Goal: Transaction & Acquisition: Obtain resource

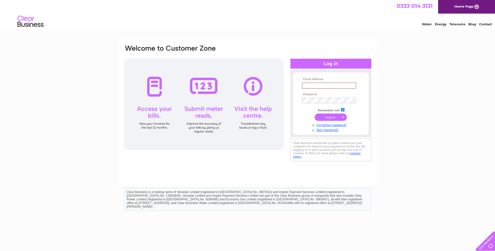
click at [317, 86] on input "text" at bounding box center [329, 85] width 54 height 6
click at [419, 72] on div "Email Address: Password:" at bounding box center [247, 156] width 495 height 235
click at [343, 84] on input "text" at bounding box center [329, 85] width 54 height 6
type input "admin@p-j-p.co.uk"
click at [334, 117] on input "submit" at bounding box center [331, 117] width 32 height 7
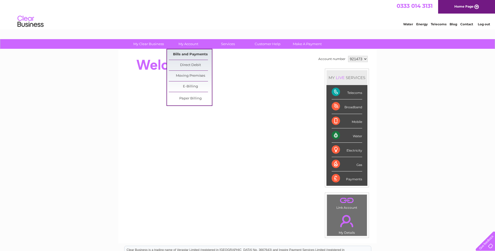
click at [187, 54] on link "Bills and Payments" at bounding box center [190, 54] width 43 height 10
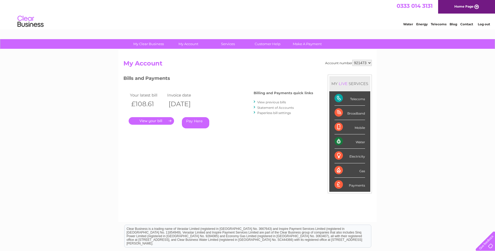
click at [155, 121] on link "." at bounding box center [151, 121] width 45 height 8
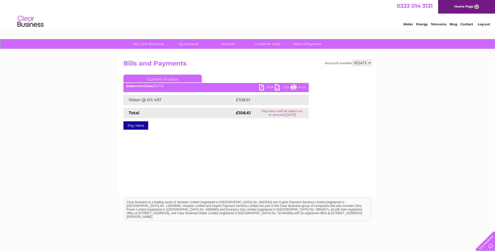
click at [262, 88] on link "PDF" at bounding box center [267, 88] width 16 height 8
